Goal: Navigation & Orientation: Go to known website

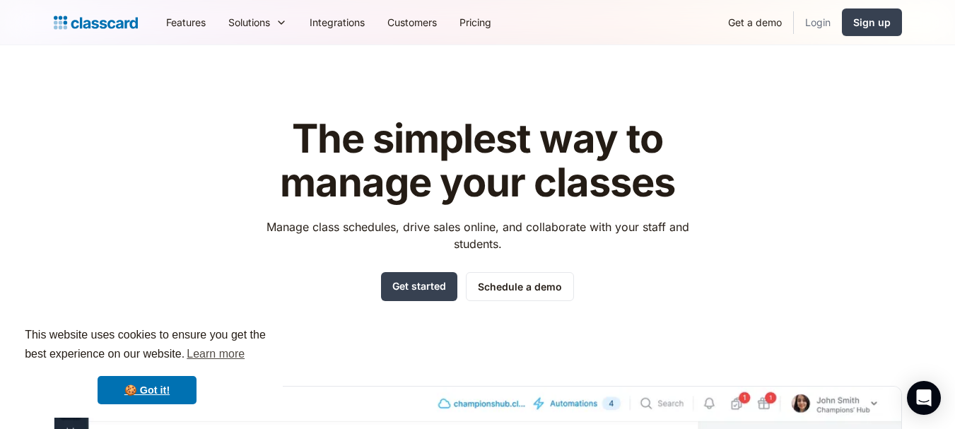
click at [823, 30] on link "Login" at bounding box center [818, 22] width 48 height 32
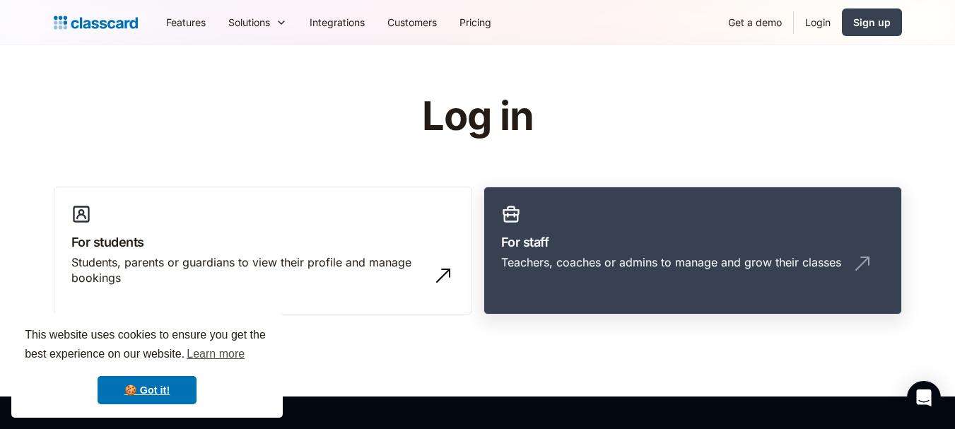
click at [556, 272] on div "Teachers, coaches or admins to manage and grow their classes" at bounding box center [692, 267] width 383 height 27
